Goal: Find specific page/section: Find specific page/section

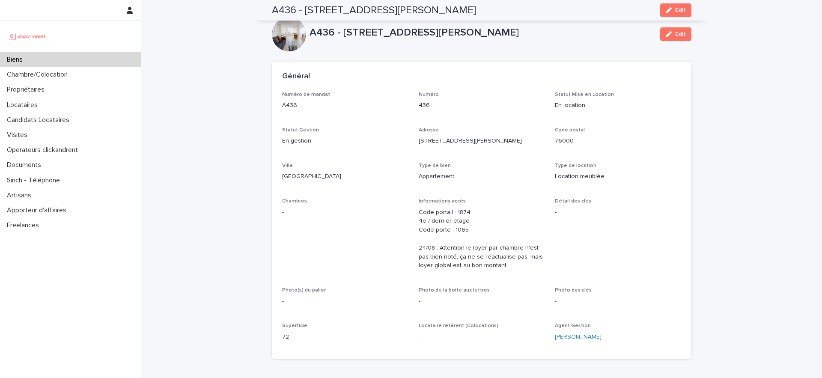
scroll to position [417, 0]
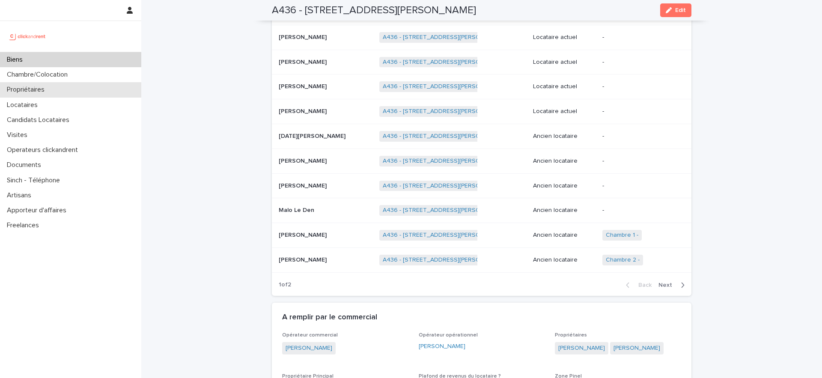
click at [54, 91] on div "Propriétaires" at bounding box center [70, 89] width 141 height 15
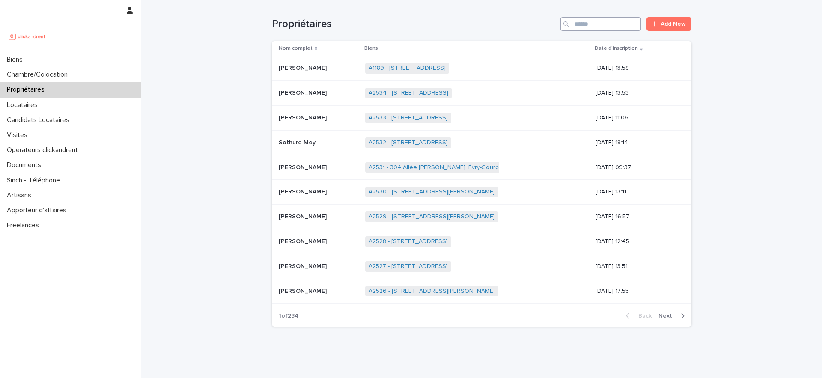
click at [621, 29] on input "Search" at bounding box center [600, 24] width 81 height 14
paste input "********"
type input "********"
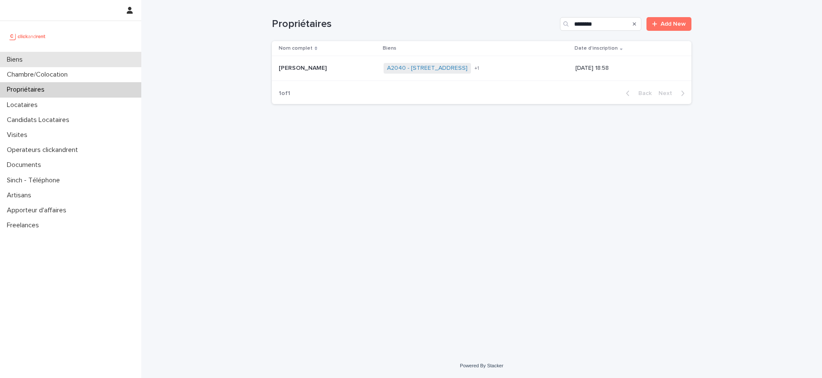
click at [80, 58] on div "Biens" at bounding box center [70, 59] width 141 height 15
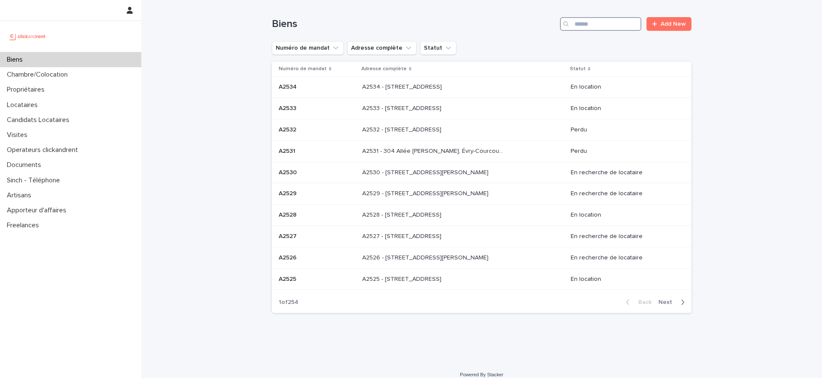
click at [609, 23] on input "Search" at bounding box center [600, 24] width 81 height 14
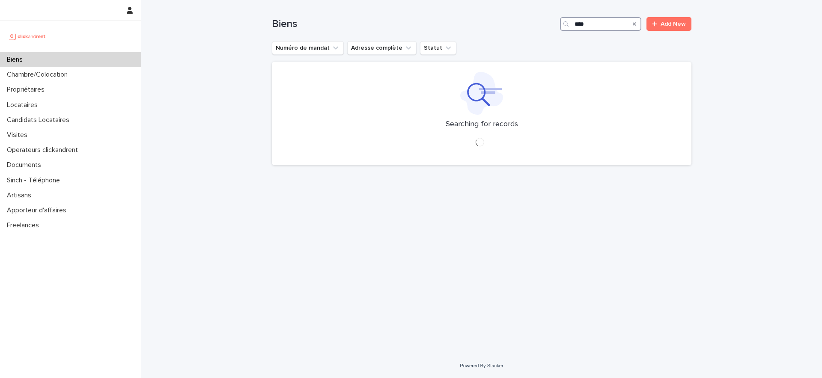
type input "****"
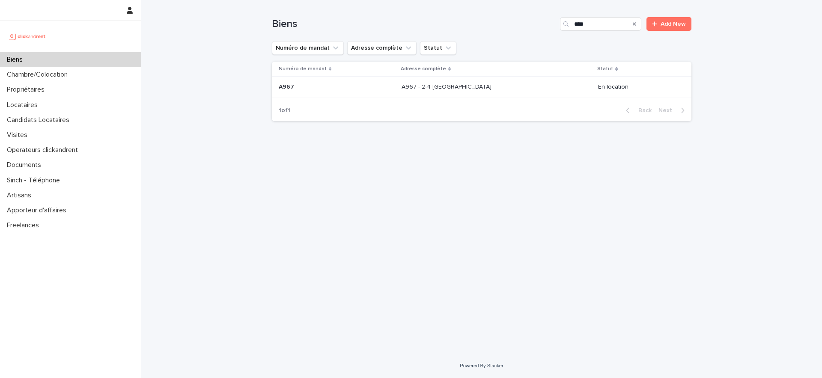
click at [430, 88] on p "A967 - 2-4 [GEOGRAPHIC_DATA]" at bounding box center [447, 86] width 92 height 9
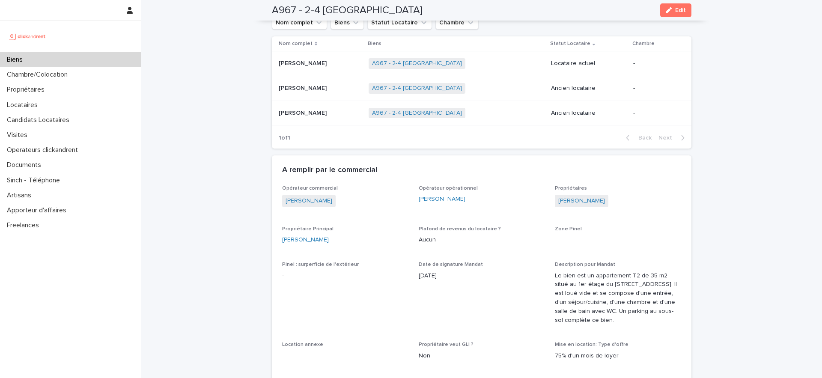
scroll to position [386, 0]
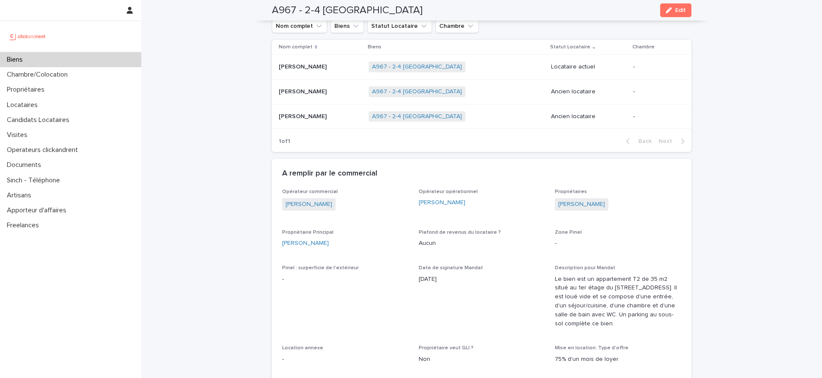
click at [308, 66] on p "[PERSON_NAME]" at bounding box center [304, 66] width 50 height 9
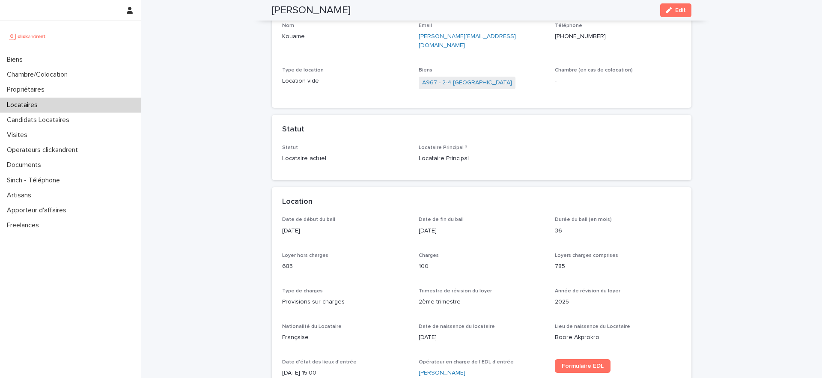
scroll to position [62, 0]
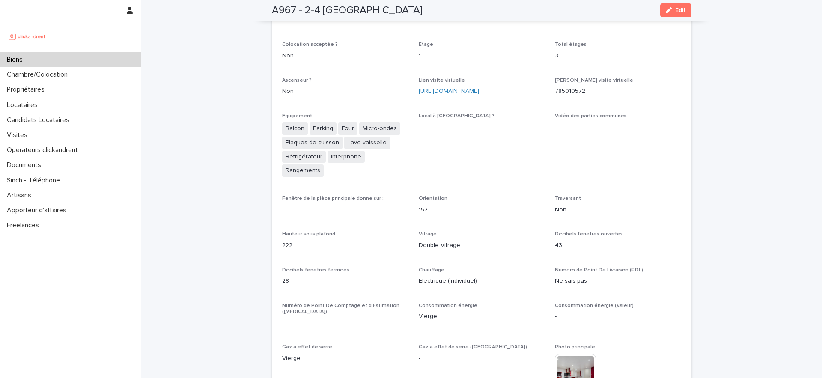
scroll to position [1721, 0]
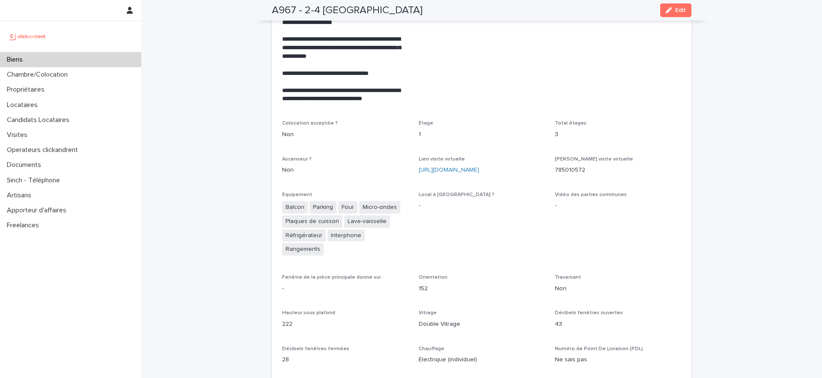
click at [474, 160] on div "Lien visite virtuelle [URL][DOMAIN_NAME]" at bounding box center [482, 168] width 126 height 25
click at [475, 167] on link "[URL][DOMAIN_NAME]" at bounding box center [449, 170] width 60 height 6
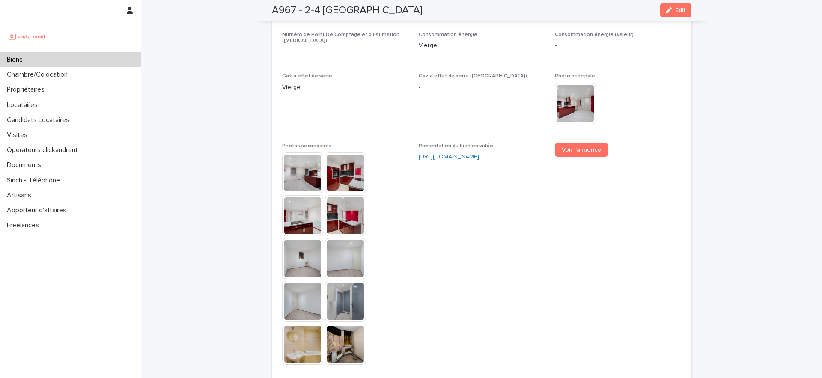
scroll to position [2053, 0]
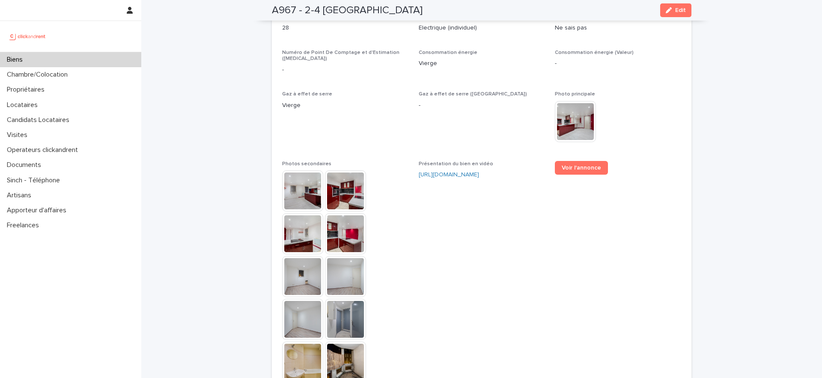
click at [299, 170] on img at bounding box center [302, 190] width 41 height 41
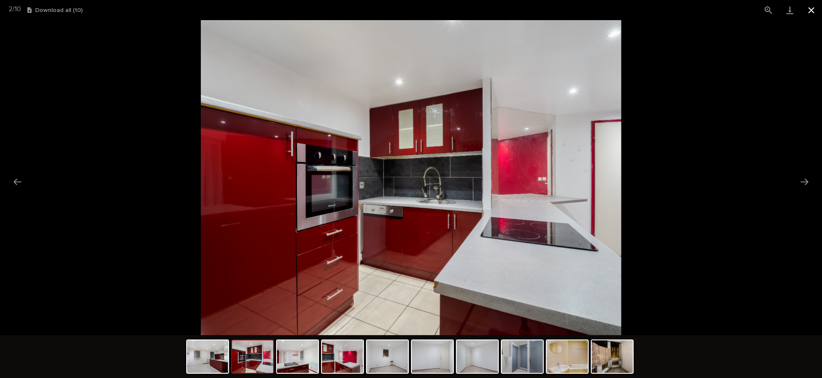
click at [809, 9] on button "Close gallery" at bounding box center [810, 10] width 21 height 20
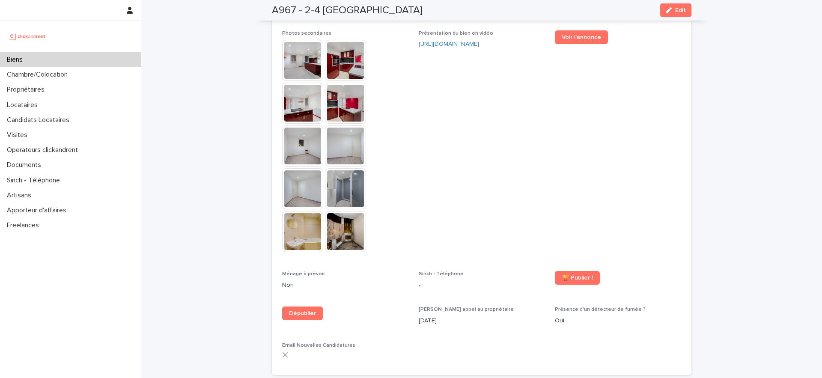
scroll to position [2218, 0]
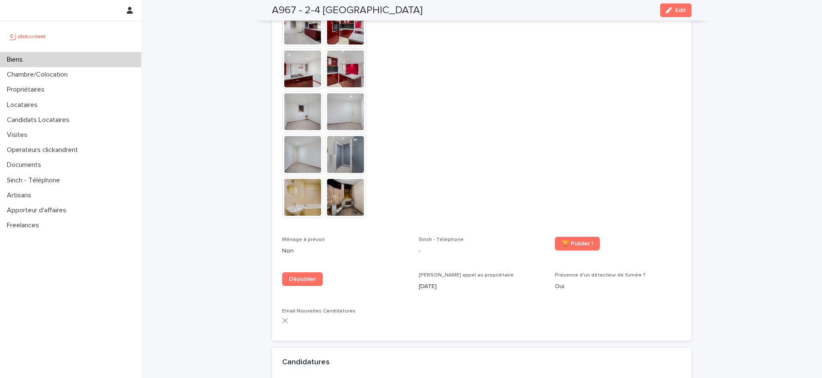
click at [348, 177] on img at bounding box center [345, 197] width 41 height 41
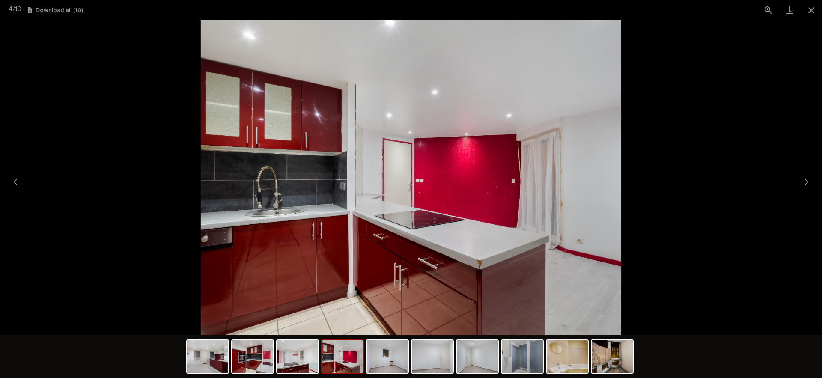
scroll to position [0, 0]
click at [419, 187] on img at bounding box center [411, 177] width 420 height 315
